Goal: Information Seeking & Learning: Find specific fact

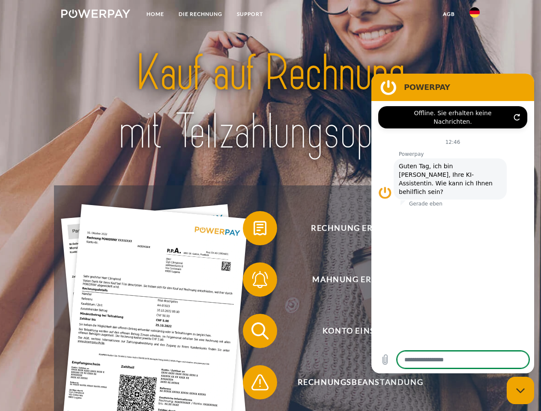
click at [96, 15] on img at bounding box center [95, 13] width 69 height 9
click at [475, 15] on img at bounding box center [475, 12] width 10 height 10
click at [449, 14] on link "agb" at bounding box center [449, 13] width 27 height 15
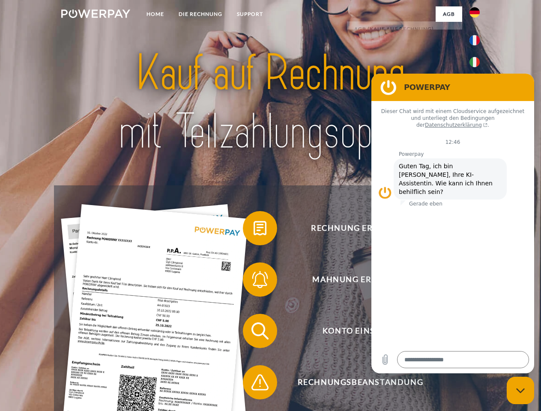
click at [254, 230] on span at bounding box center [247, 228] width 43 height 43
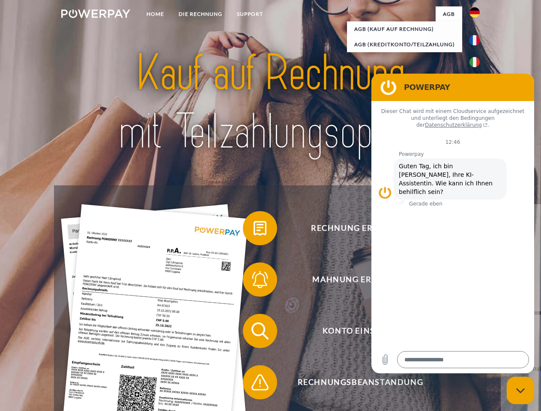
click at [254, 282] on div "Rechnung erhalten? Mahnung erhalten? Konto einsehen" at bounding box center [270, 357] width 433 height 343
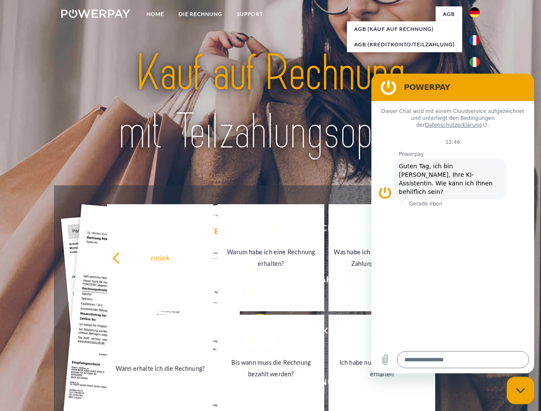
click at [254, 333] on link "Bis wann muss die Rechnung bezahlt werden?" at bounding box center [271, 368] width 107 height 107
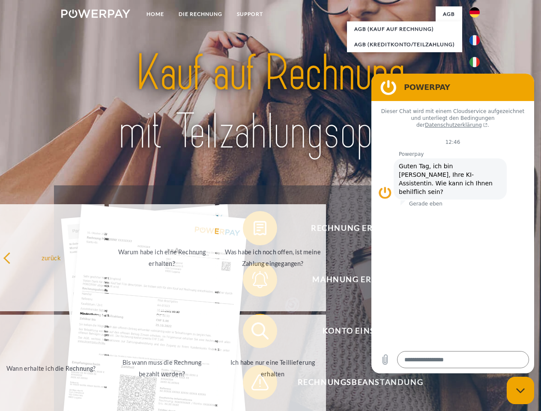
click at [254, 384] on span at bounding box center [247, 382] width 43 height 43
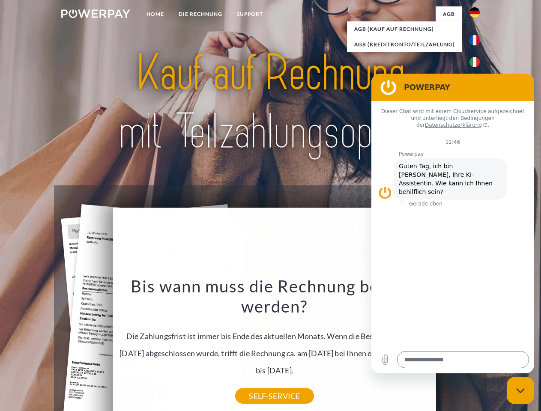
click at [521, 391] on icon "Messaging-Fenster schließen" at bounding box center [520, 391] width 9 height 6
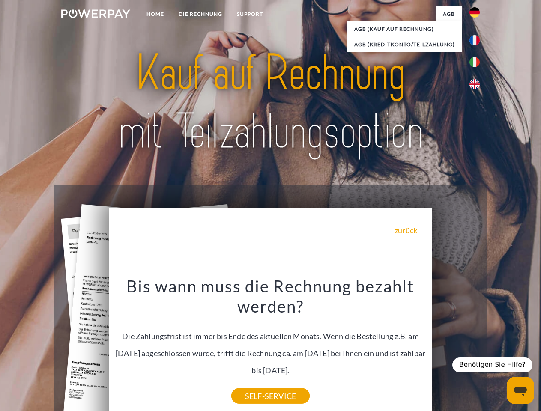
type textarea "*"
